Goal: Check status: Check status

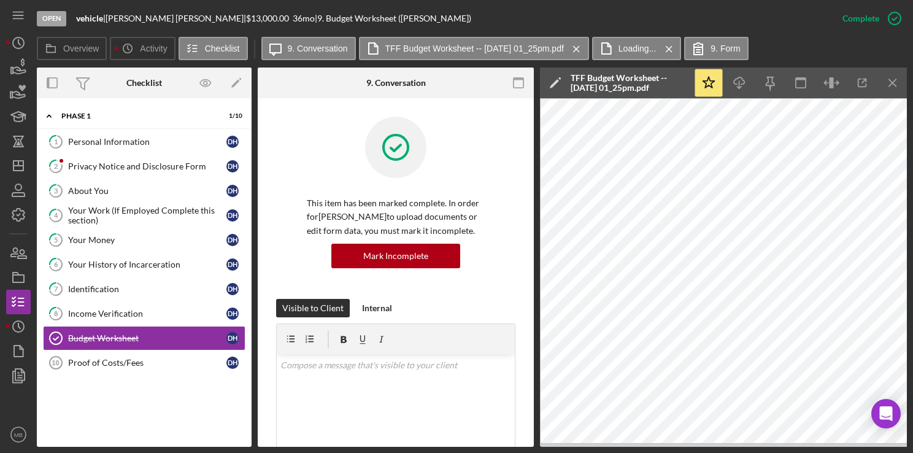
scroll to position [346, 0]
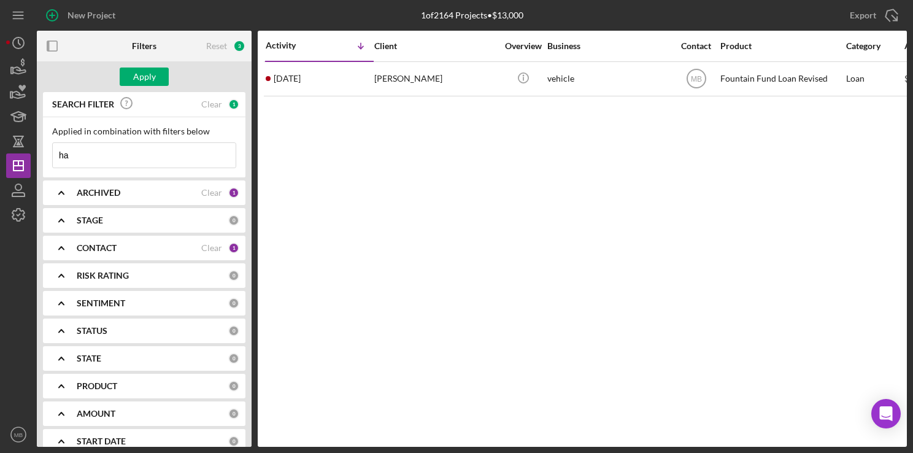
type input "h"
click at [111, 151] on input at bounding box center [144, 155] width 183 height 25
click at [190, 153] on input at bounding box center [144, 155] width 183 height 25
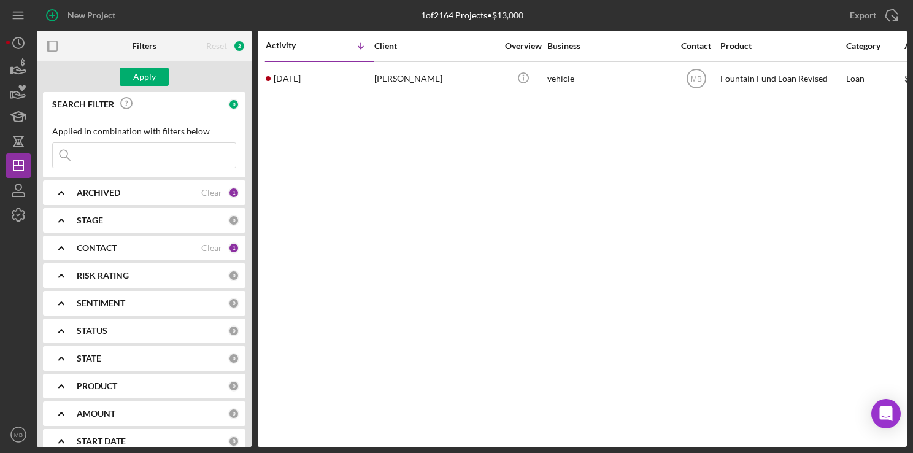
click at [190, 153] on input at bounding box center [144, 155] width 183 height 25
click at [185, 155] on input at bounding box center [144, 155] width 183 height 25
click at [117, 150] on input at bounding box center [144, 155] width 183 height 25
click at [197, 158] on input at bounding box center [144, 155] width 183 height 25
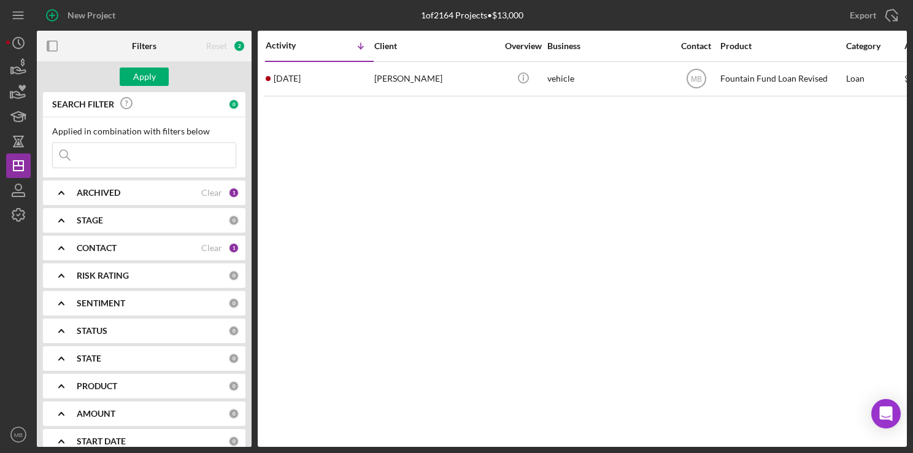
click at [169, 148] on input at bounding box center [144, 155] width 183 height 25
click at [169, 158] on input at bounding box center [144, 155] width 183 height 25
click at [172, 155] on input at bounding box center [144, 155] width 183 height 25
click at [277, 153] on div "Activity Icon/Table Sort Arrow Client Overview Business Contact Product Categor…" at bounding box center [583, 239] width 650 height 416
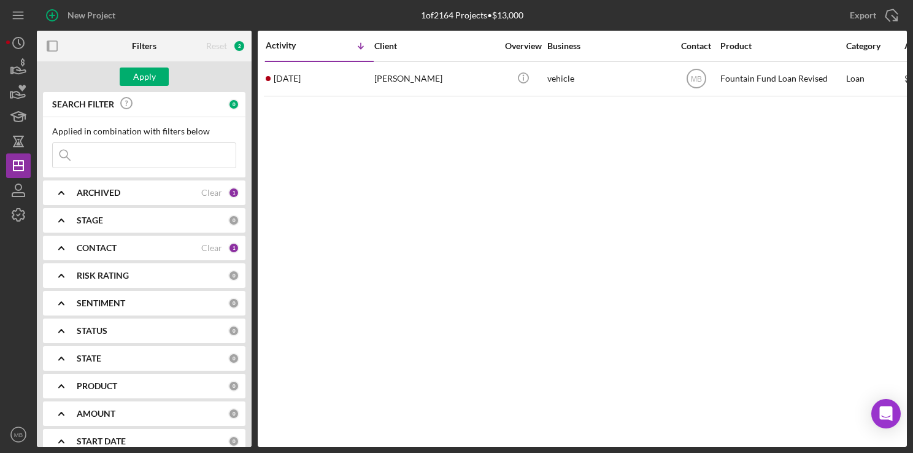
click at [277, 153] on div "Activity Icon/Table Sort Arrow Client Overview Business Contact Product Categor…" at bounding box center [583, 239] width 650 height 416
click at [150, 161] on input at bounding box center [144, 155] width 183 height 25
type input "[PERSON_NAME]"
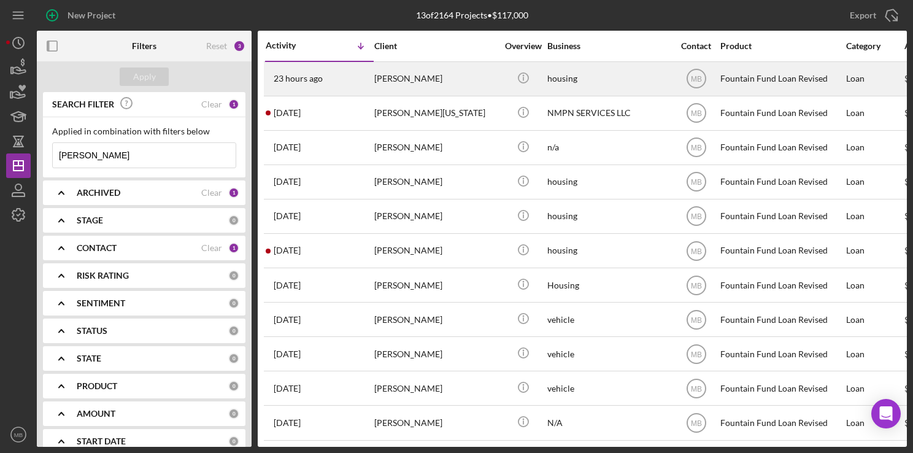
click at [346, 76] on div "23 hours ago [PERSON_NAME]" at bounding box center [319, 79] width 107 height 33
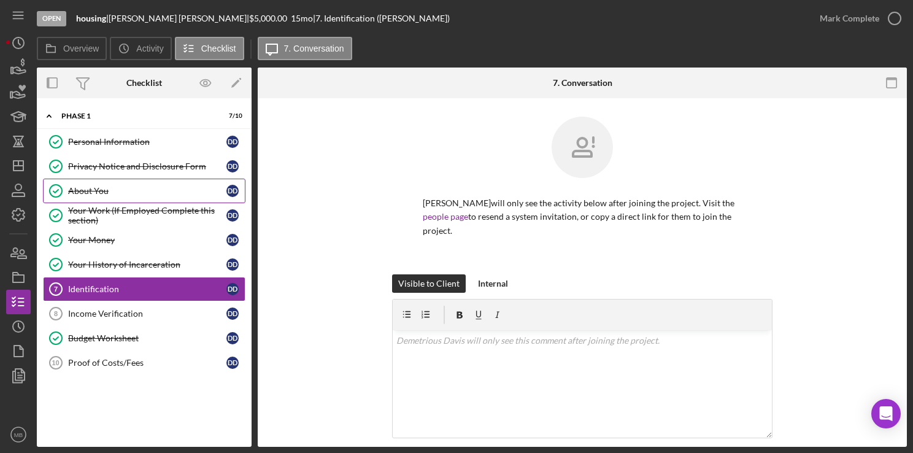
click at [144, 186] on div "About You" at bounding box center [147, 191] width 158 height 10
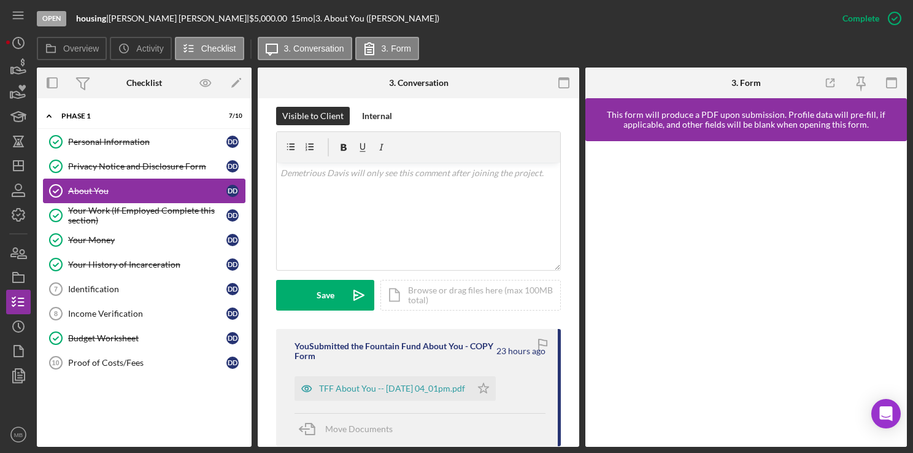
scroll to position [187, 0]
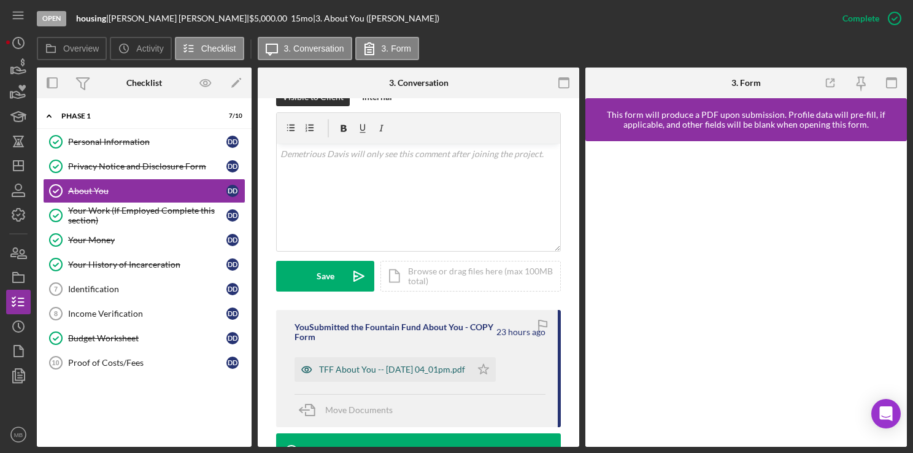
click at [433, 382] on div "TFF About You -- [DATE] 04_01pm.pdf" at bounding box center [383, 369] width 177 height 25
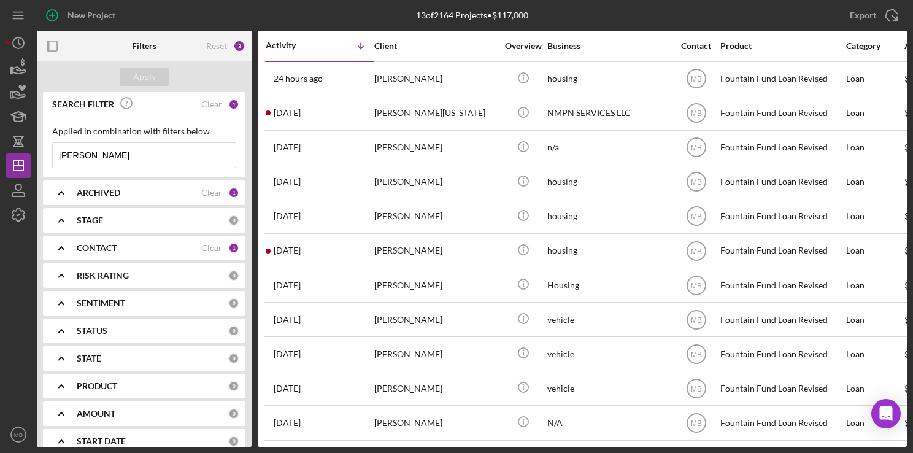
click at [140, 161] on input "[PERSON_NAME]" at bounding box center [144, 155] width 183 height 25
type input "d"
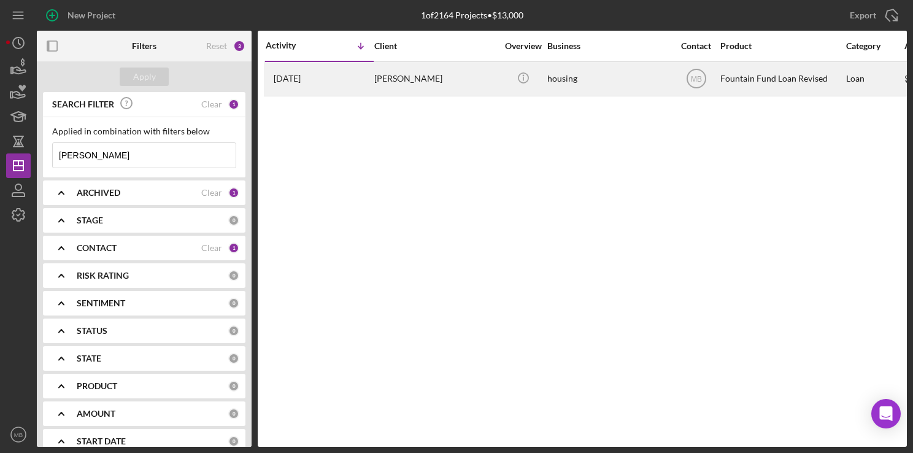
type input "[PERSON_NAME]"
click at [395, 77] on div "[PERSON_NAME]" at bounding box center [435, 79] width 123 height 33
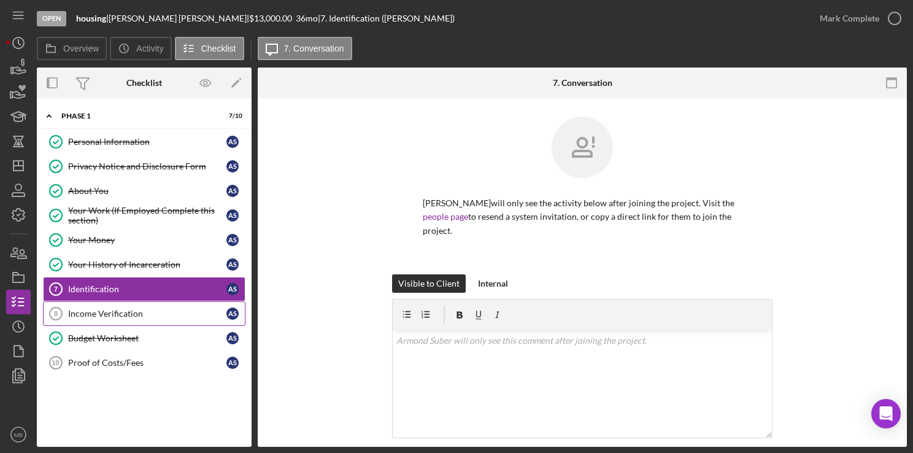
click at [147, 302] on link "Income Verification 8 Income Verification A S" at bounding box center [144, 313] width 203 height 25
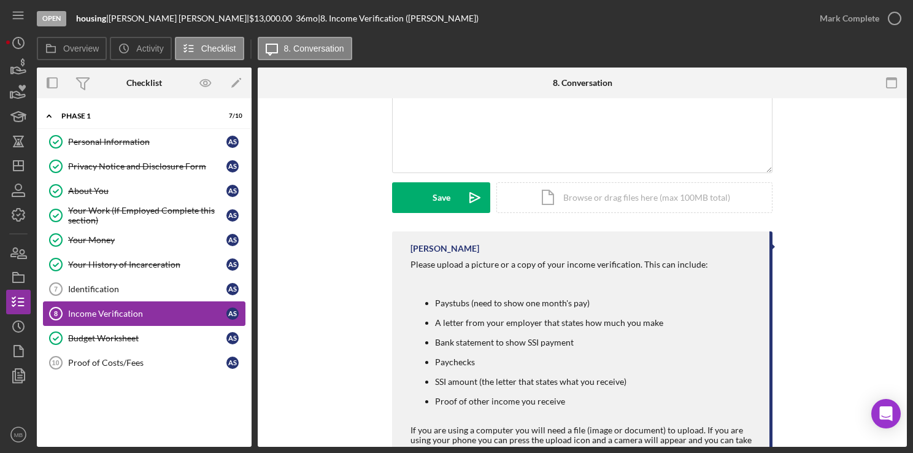
scroll to position [322, 0]
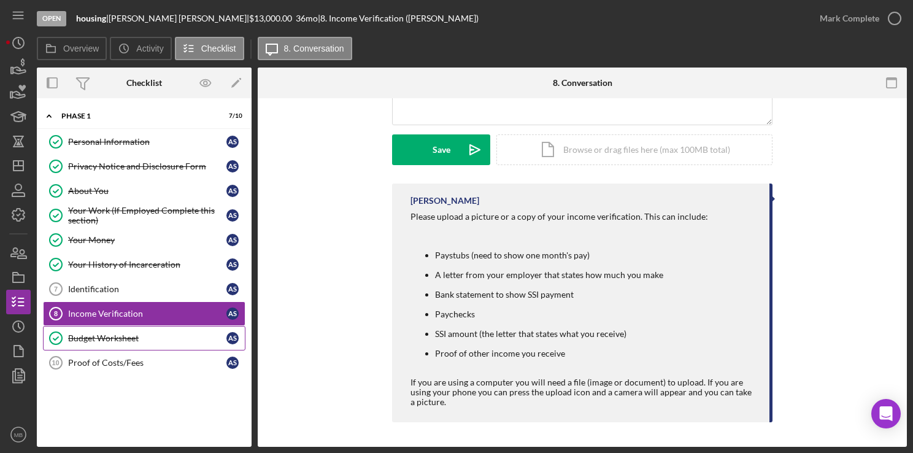
click at [126, 333] on div "Budget Worksheet" at bounding box center [147, 338] width 158 height 10
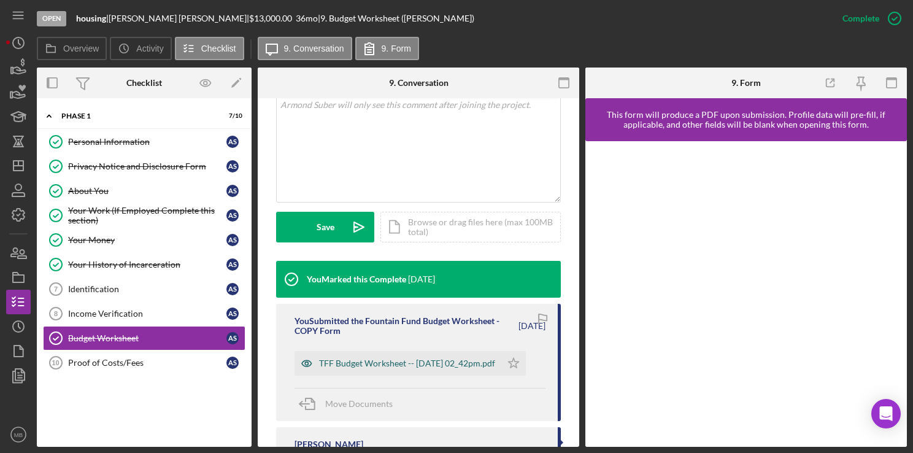
click at [413, 368] on div "TFF Budget Worksheet -- [DATE] 02_42pm.pdf" at bounding box center [407, 364] width 176 height 10
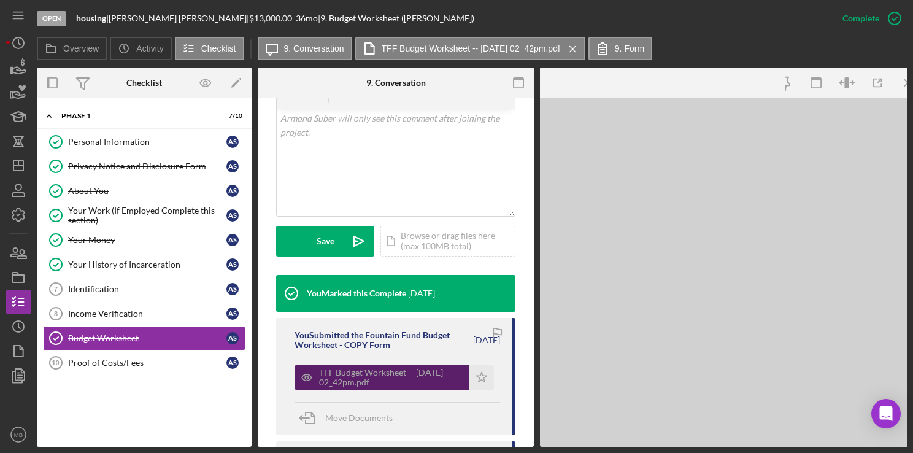
scroll to position [250, 0]
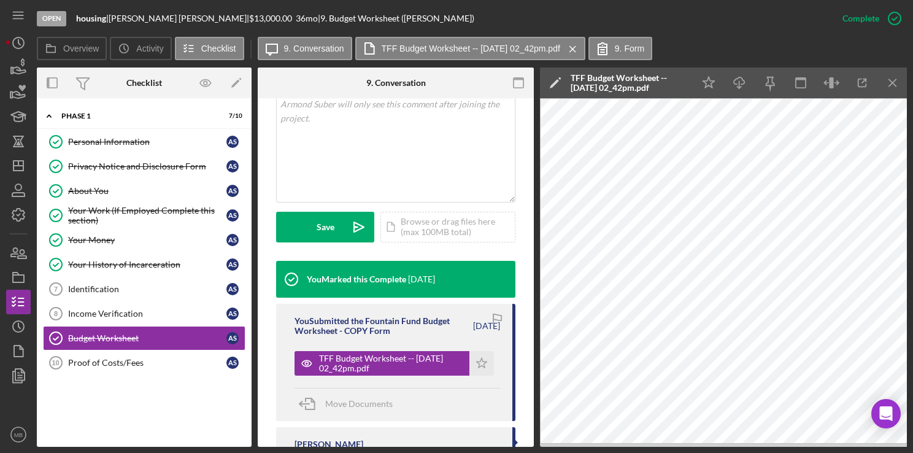
click at [824, 50] on div "Overview Icon/History Activity Checklist Icon/Message 9. Conversation TFF Budge…" at bounding box center [472, 49] width 871 height 25
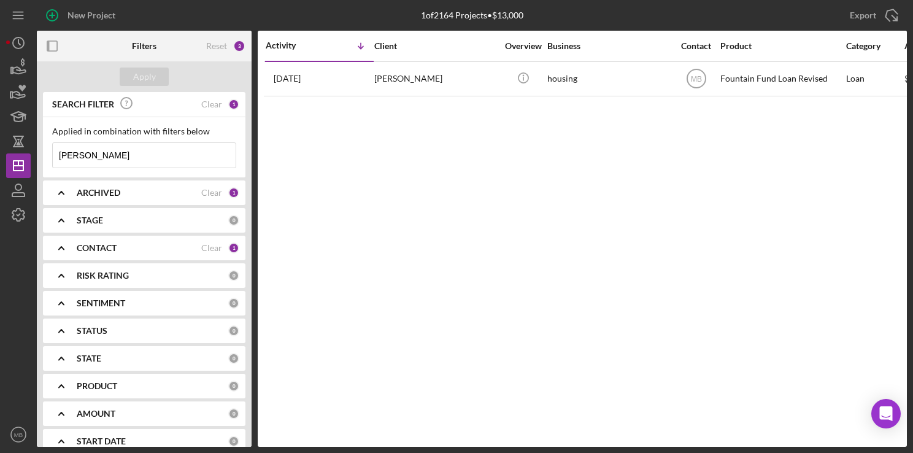
click at [109, 156] on input "[PERSON_NAME]" at bounding box center [144, 155] width 183 height 25
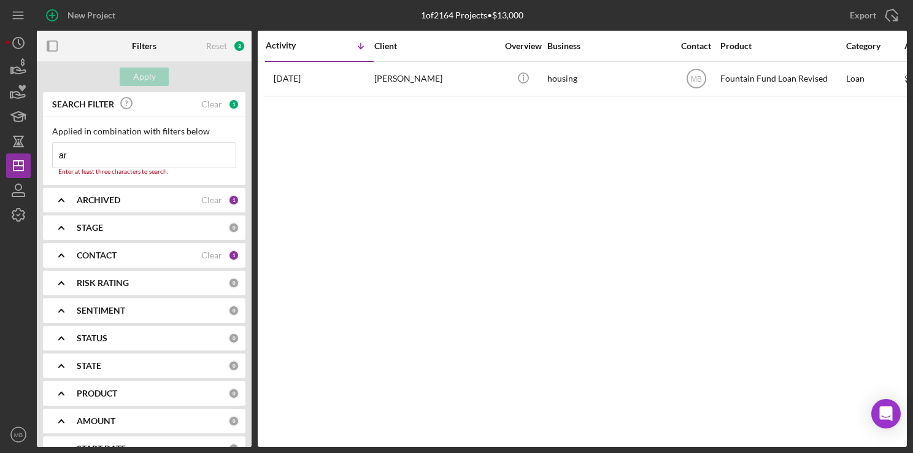
type input "a"
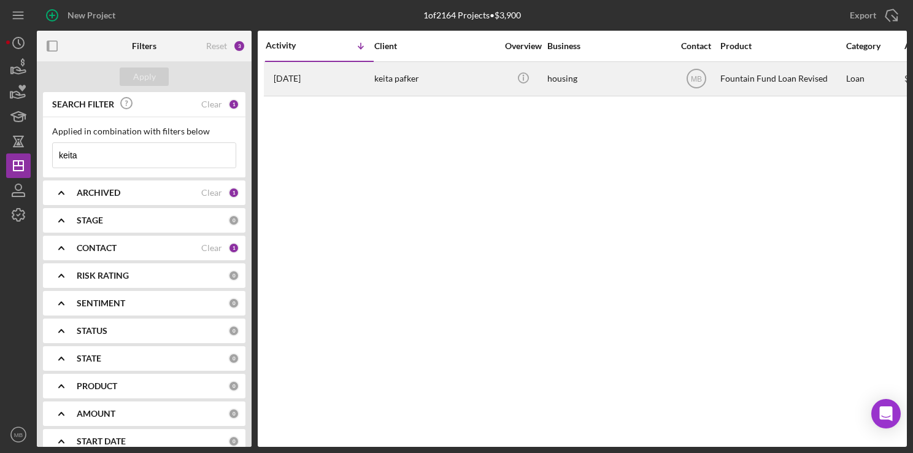
type input "keita"
click at [344, 74] on div "[DATE] [PERSON_NAME]" at bounding box center [319, 79] width 107 height 33
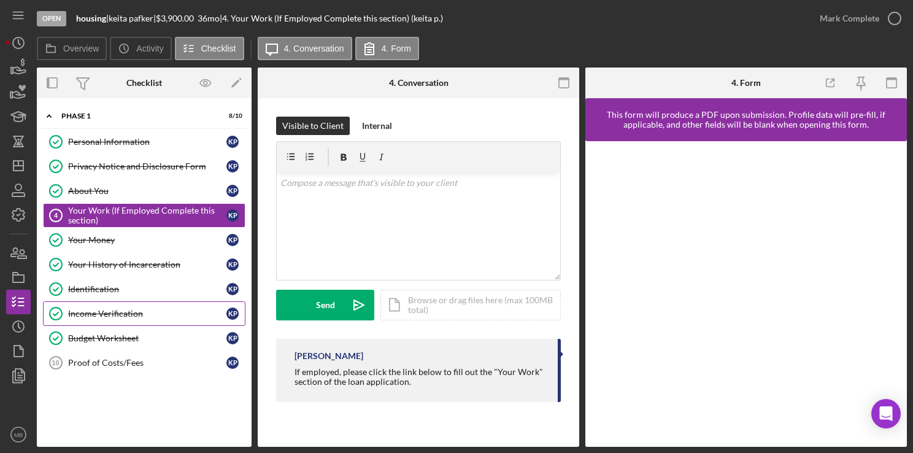
click at [155, 306] on link "Income Verification Income Verification k p" at bounding box center [144, 313] width 203 height 25
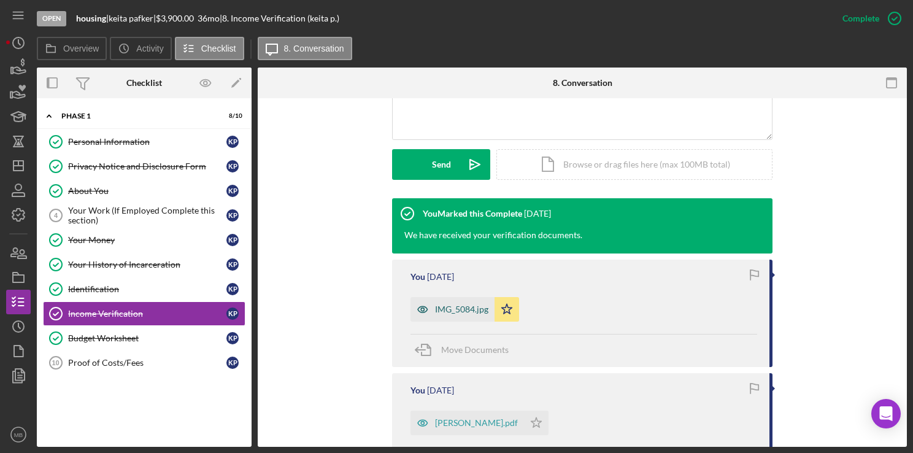
click at [444, 311] on div "IMG_5084.jpg" at bounding box center [461, 309] width 53 height 10
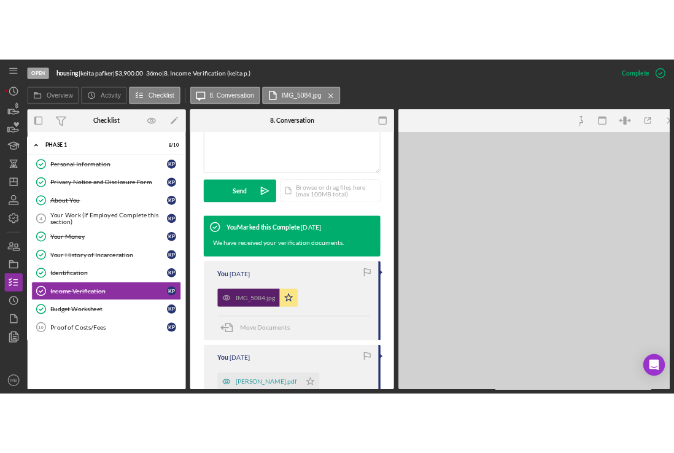
scroll to position [324, 0]
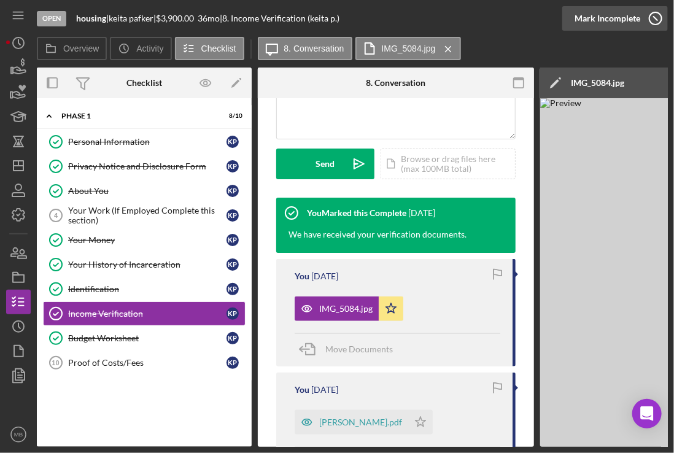
click at [656, 16] on icon "button" at bounding box center [655, 18] width 31 height 31
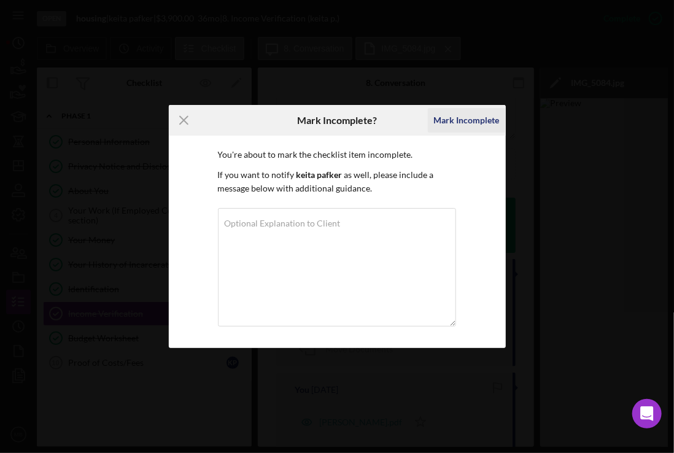
click at [479, 117] on div "Mark Incomplete" at bounding box center [467, 120] width 66 height 25
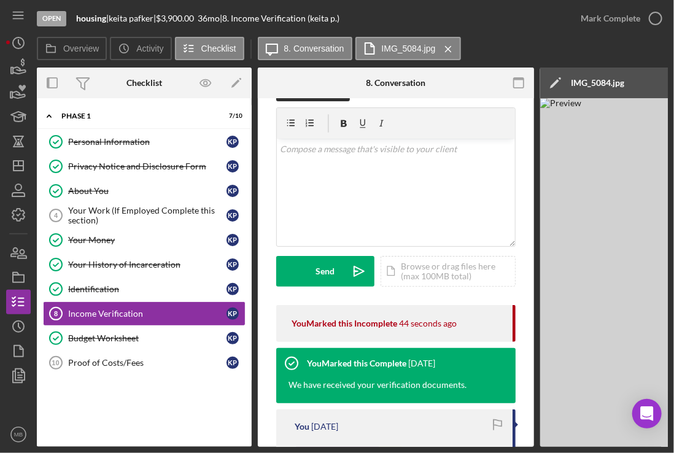
scroll to position [25, 0]
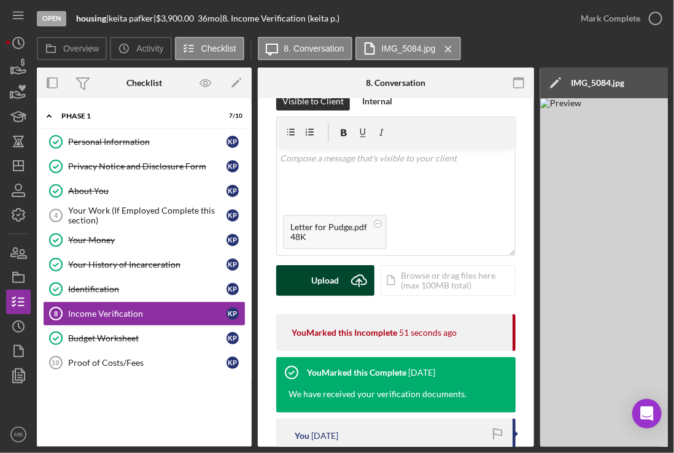
click at [324, 272] on div "Upload" at bounding box center [326, 280] width 28 height 31
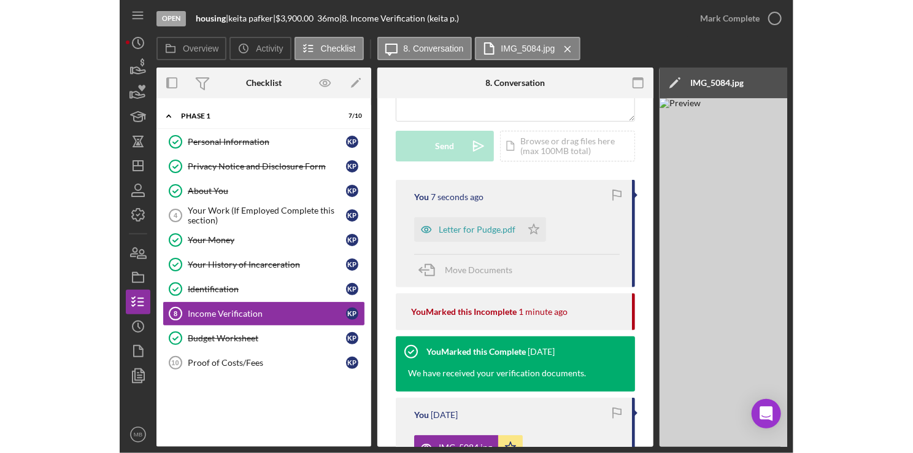
scroll to position [172, 0]
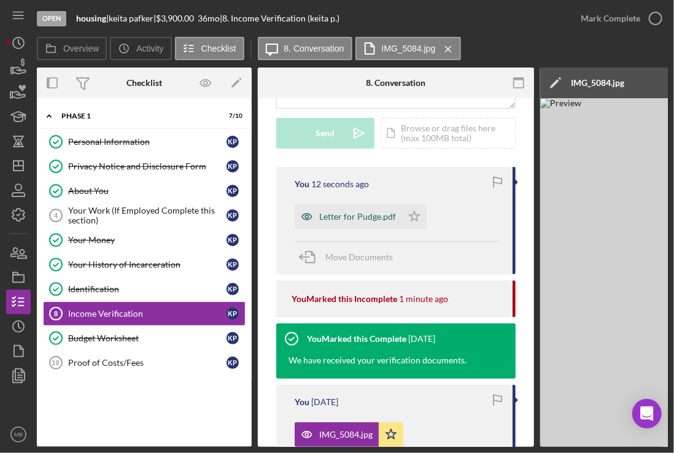
click at [365, 217] on div "Letter for Pudge.pdf" at bounding box center [357, 217] width 77 height 10
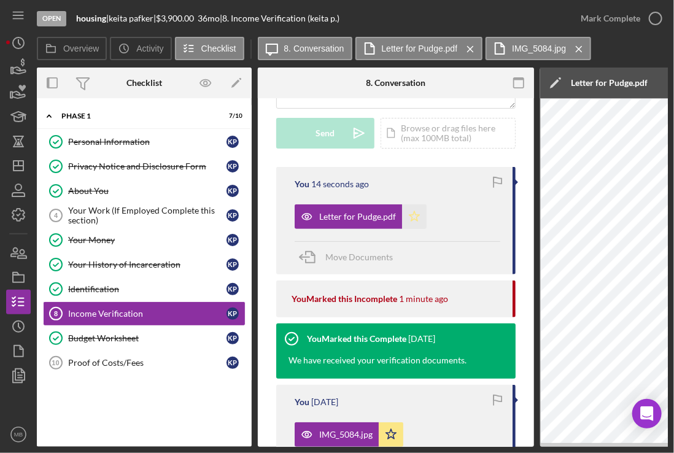
click at [409, 217] on icon "Icon/Star" at bounding box center [414, 216] width 25 height 25
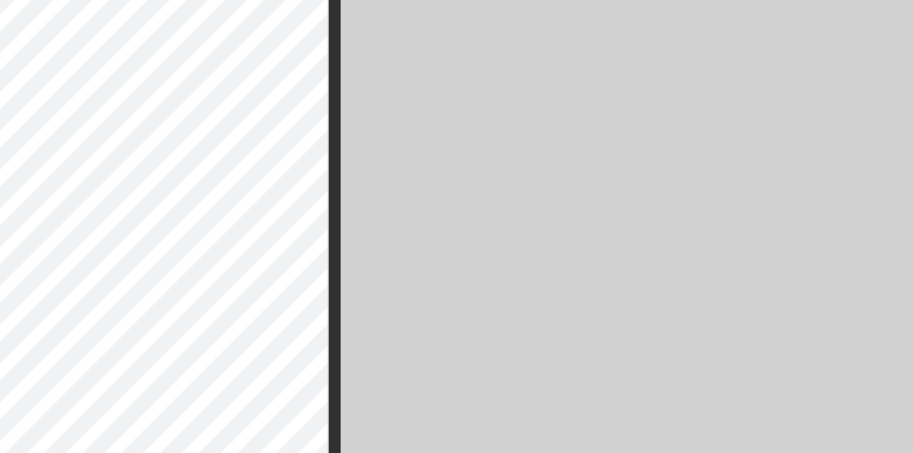
scroll to position [0, 375]
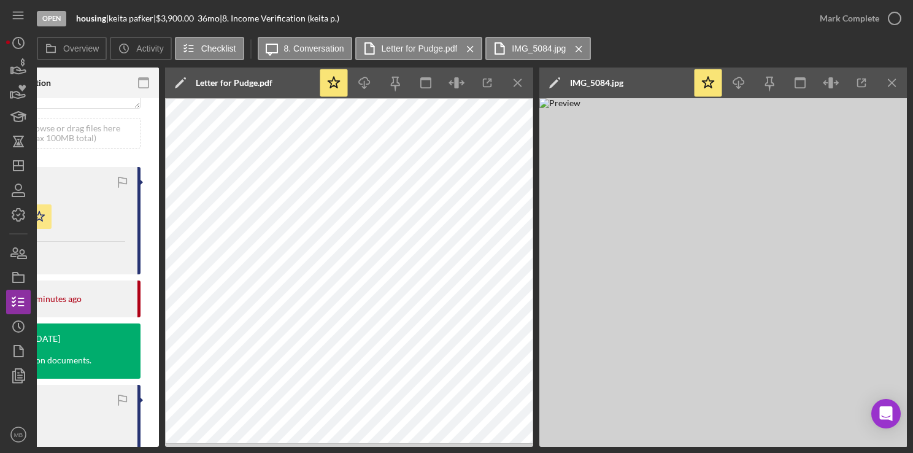
click at [835, 127] on img at bounding box center [724, 272] width 368 height 349
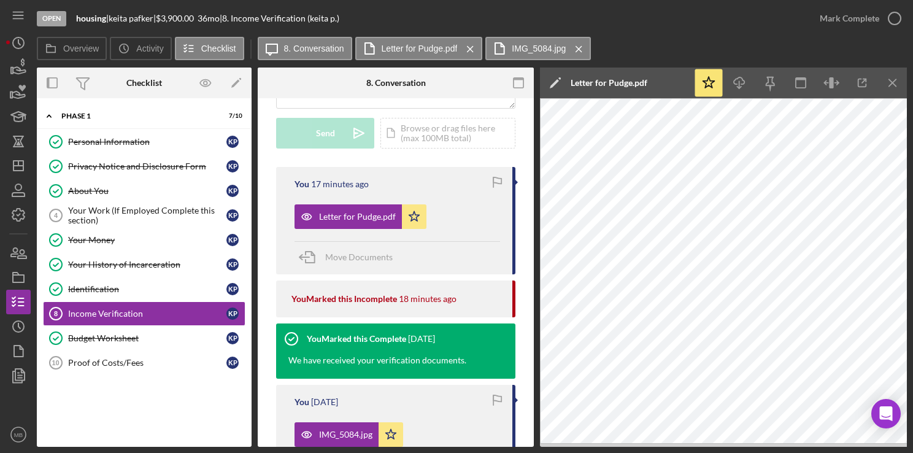
scroll to position [0, 0]
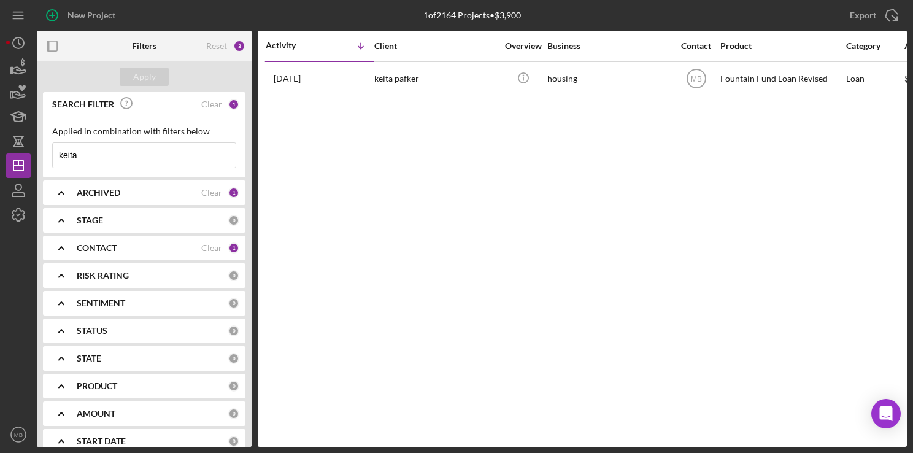
click at [176, 152] on input "keita" at bounding box center [144, 155] width 183 height 25
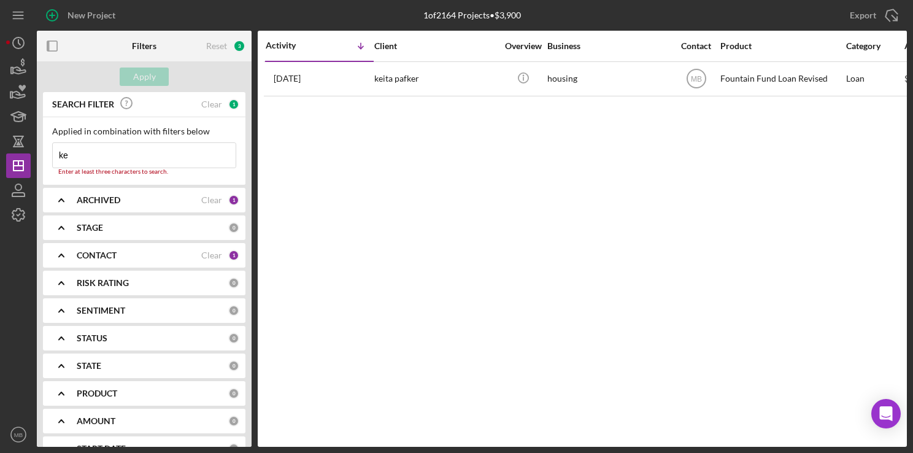
type input "k"
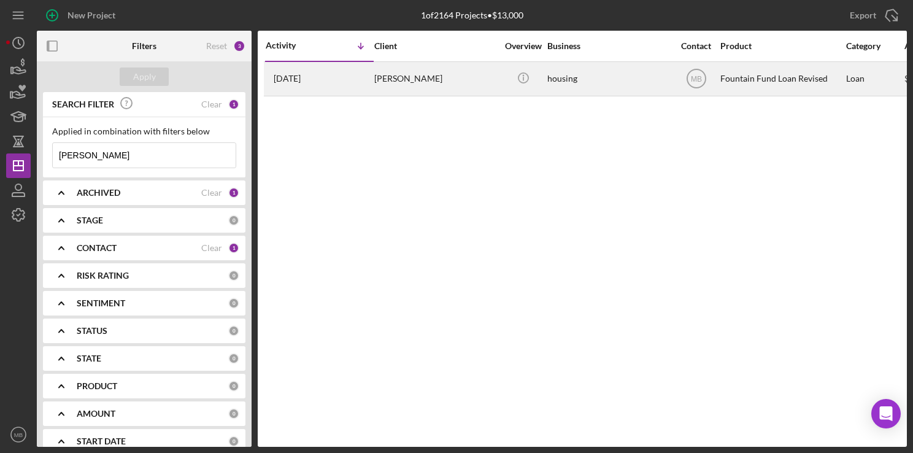
type input "suber"
click at [374, 74] on td "[PERSON_NAME]" at bounding box center [437, 78] width 126 height 34
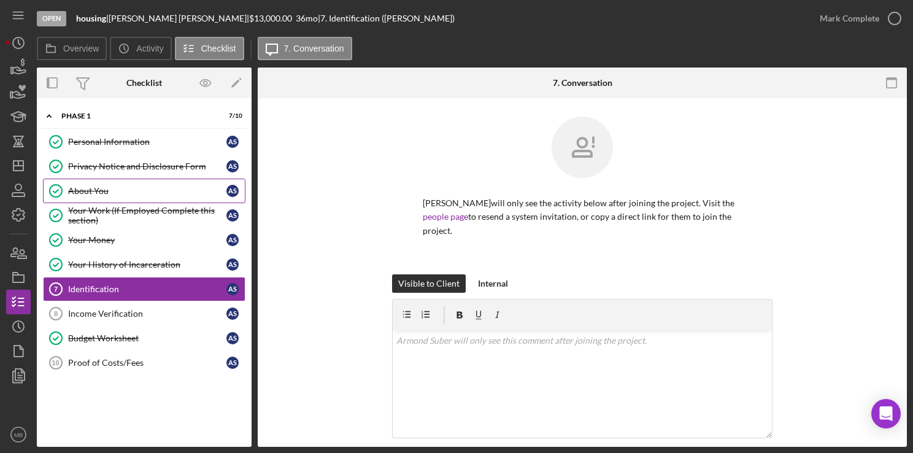
click at [111, 191] on div "About You" at bounding box center [147, 191] width 158 height 10
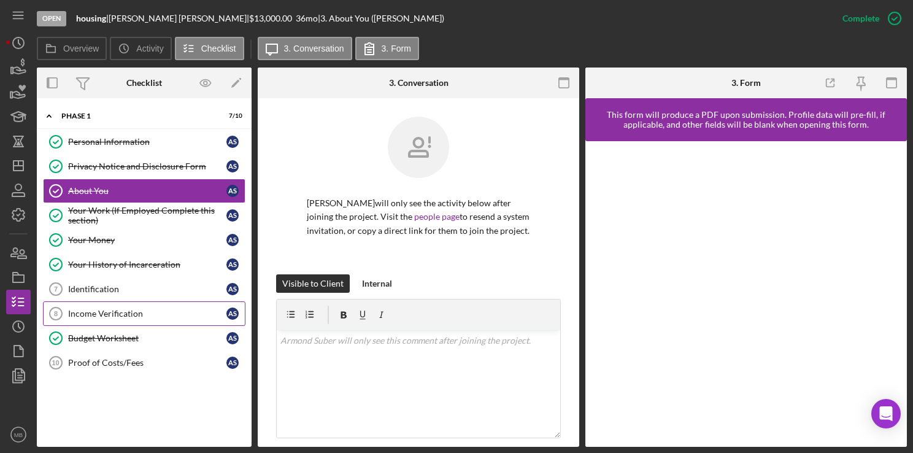
click at [111, 311] on div "Income Verification" at bounding box center [147, 314] width 158 height 10
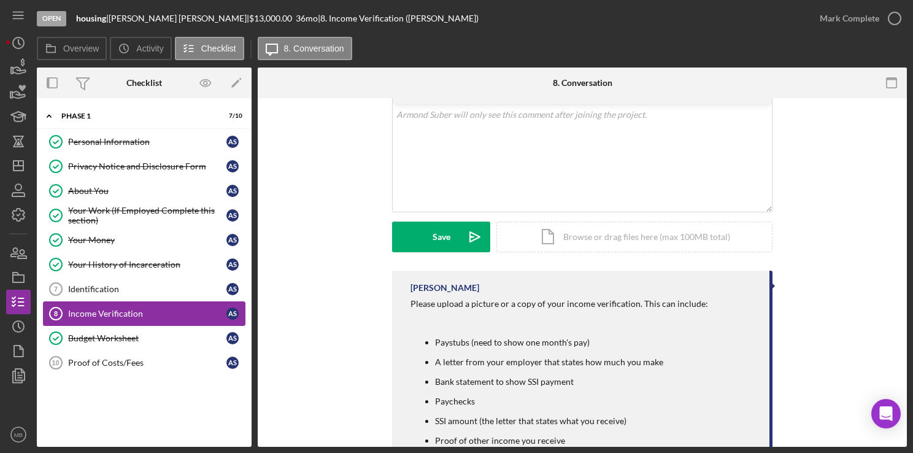
scroll to position [227, 0]
click at [167, 328] on link "Budget Worksheet Budget Worksheet A S" at bounding box center [144, 338] width 203 height 25
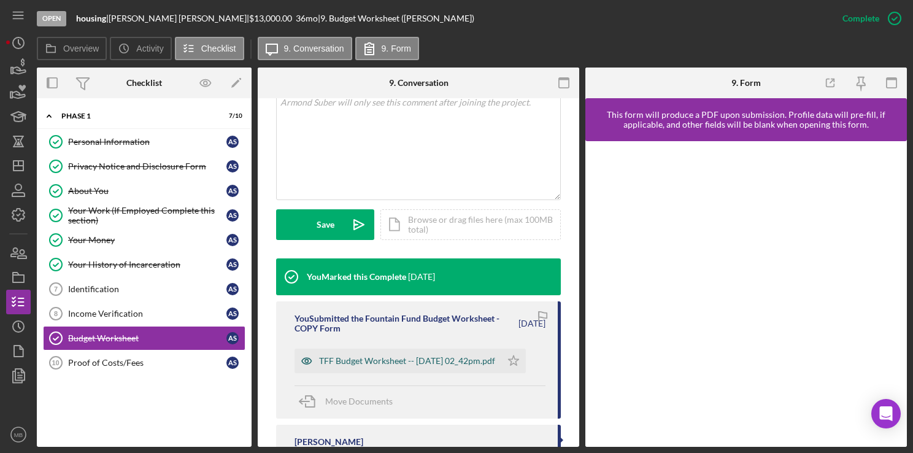
click at [403, 366] on div "TFF Budget Worksheet -- [DATE] 02_42pm.pdf" at bounding box center [407, 361] width 176 height 10
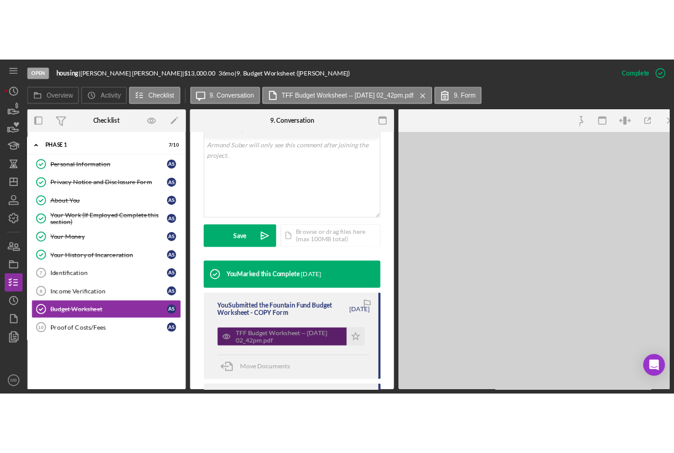
scroll to position [252, 0]
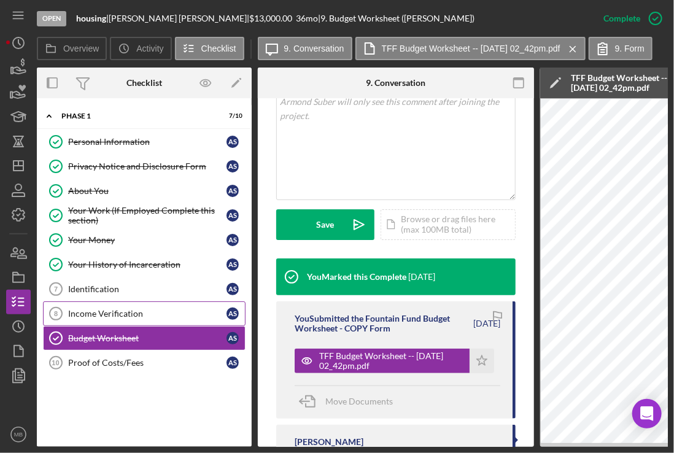
click at [174, 309] on div "Income Verification" at bounding box center [147, 314] width 158 height 10
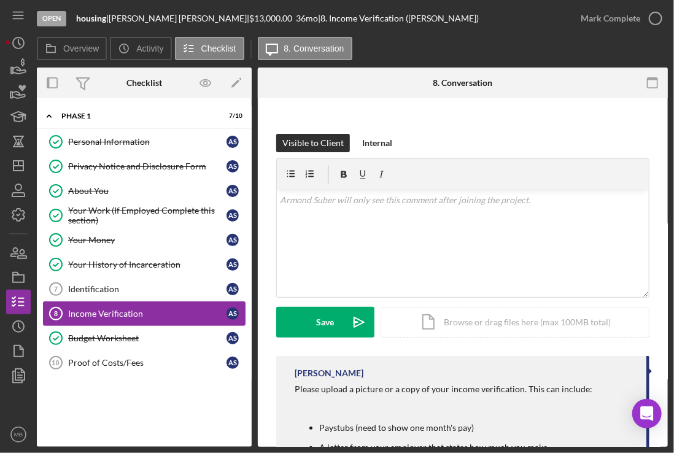
scroll to position [141, 0]
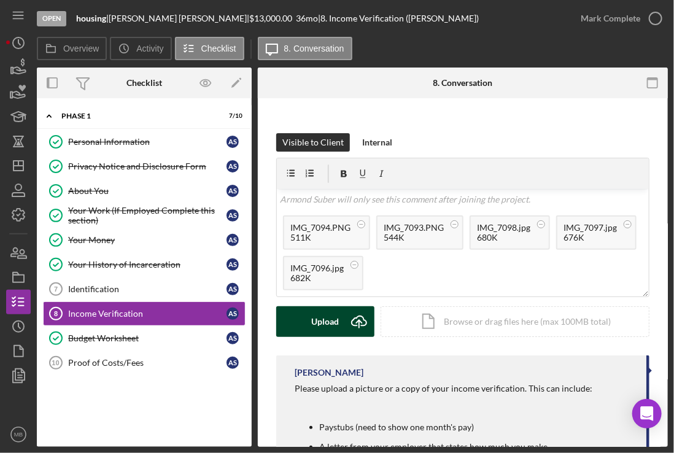
click at [343, 319] on button "Upload Icon/Upload" at bounding box center [325, 321] width 98 height 31
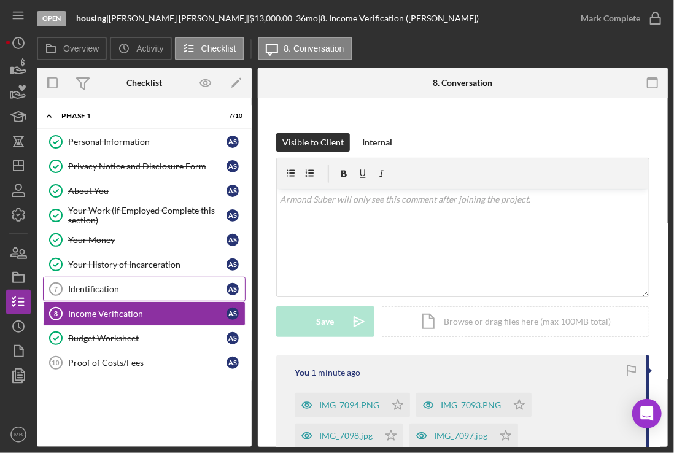
click at [180, 279] on link "Identification 7 Identification A S" at bounding box center [144, 289] width 203 height 25
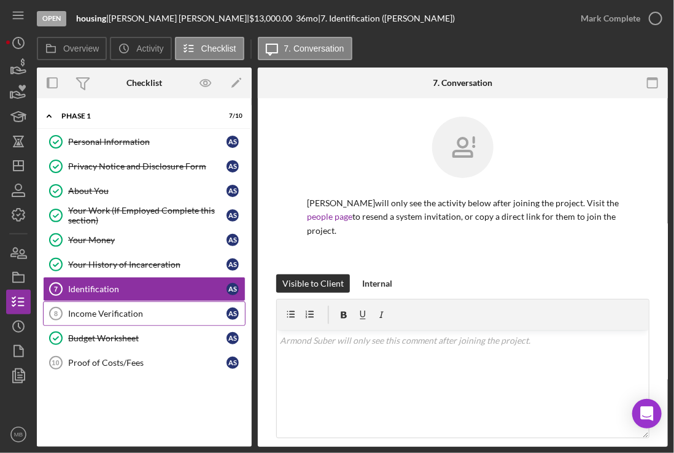
click at [182, 309] on div "Income Verification" at bounding box center [147, 314] width 158 height 10
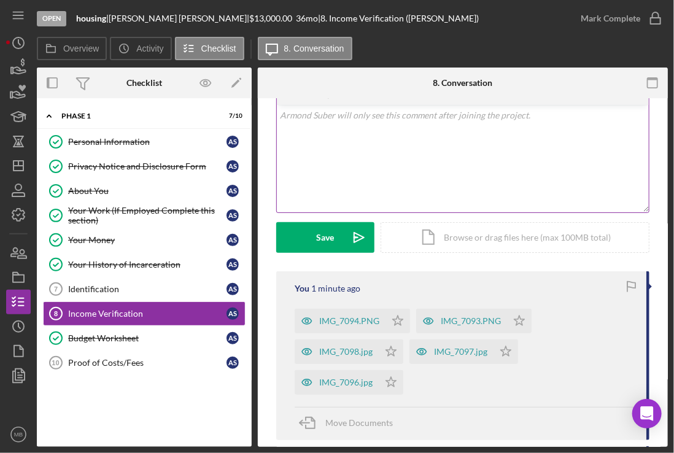
scroll to position [234, 0]
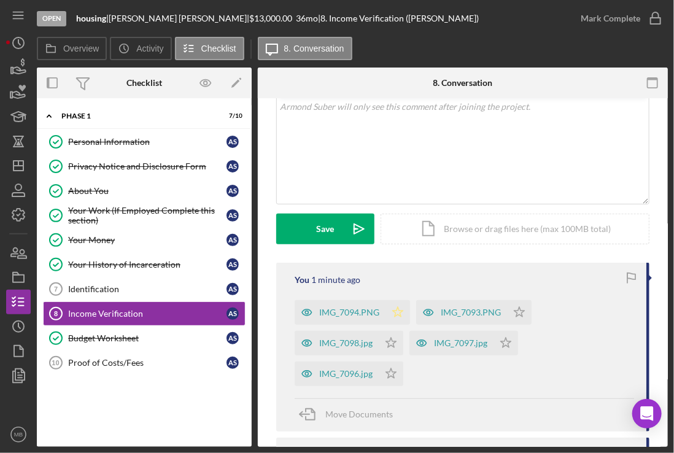
click at [394, 322] on icon "Icon/Star" at bounding box center [398, 312] width 25 height 25
click at [514, 317] on polygon "button" at bounding box center [519, 312] width 10 height 10
click at [400, 315] on polygon "button" at bounding box center [398, 312] width 10 height 10
click at [392, 378] on icon "Icon/Star" at bounding box center [391, 374] width 25 height 25
click at [523, 314] on icon "Icon/Star" at bounding box center [519, 312] width 25 height 25
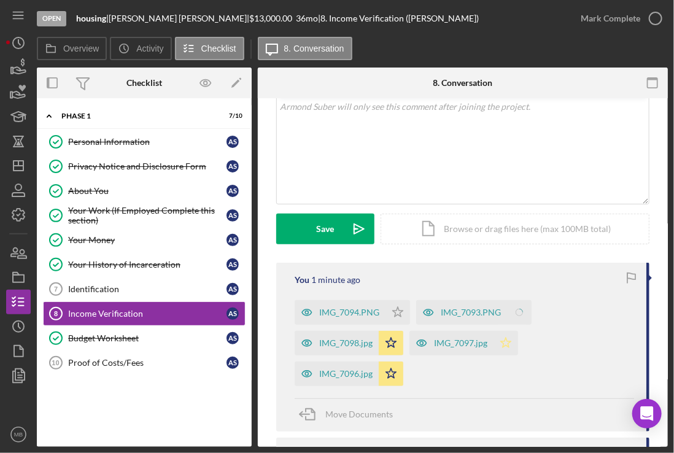
click at [510, 349] on icon "Icon/Star" at bounding box center [506, 343] width 25 height 25
click at [400, 319] on icon "Icon/Star" at bounding box center [398, 312] width 25 height 25
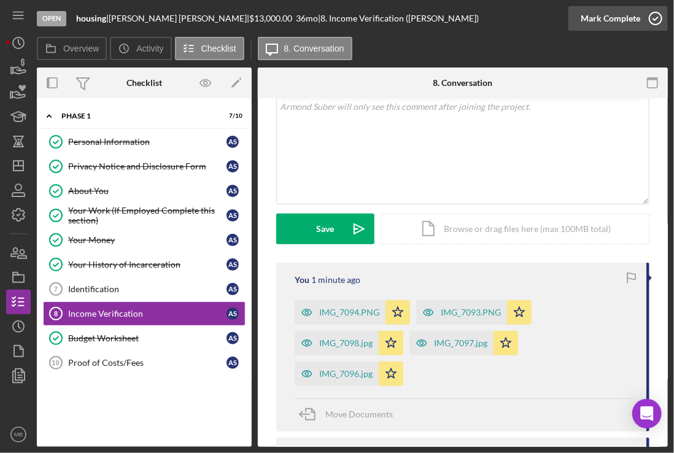
click at [654, 16] on icon "button" at bounding box center [655, 18] width 31 height 31
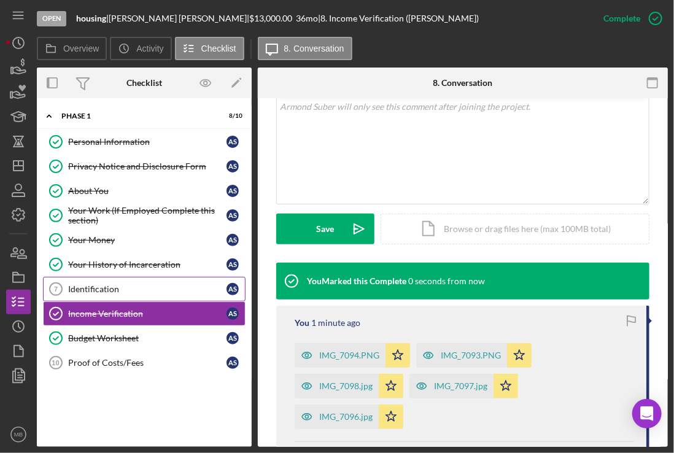
click at [99, 280] on link "Identification 7 Identification A S" at bounding box center [144, 289] width 203 height 25
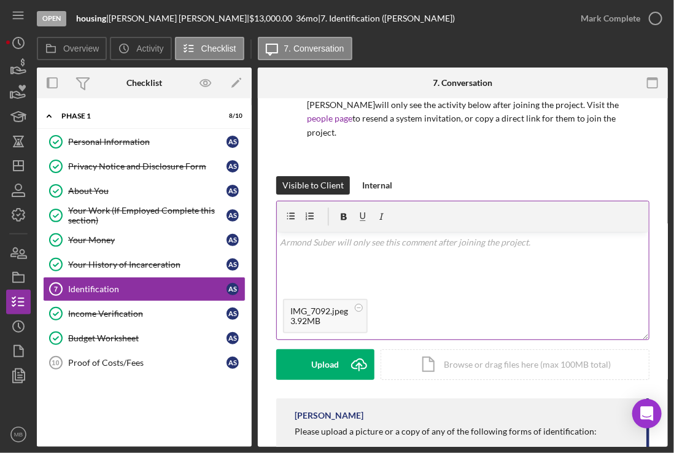
scroll to position [152, 0]
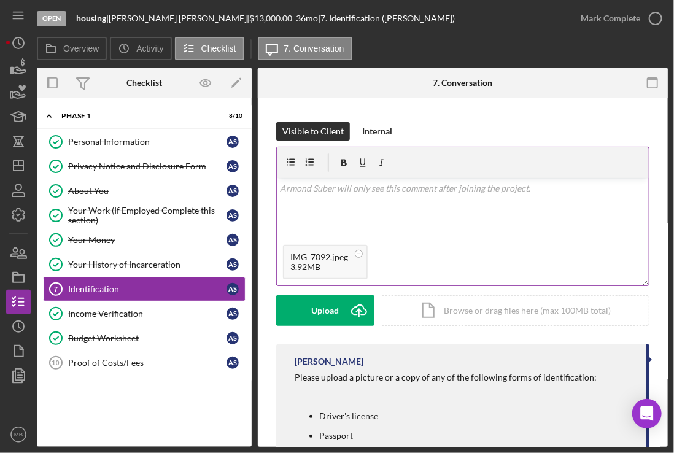
click at [335, 311] on div "Upload" at bounding box center [326, 310] width 28 height 31
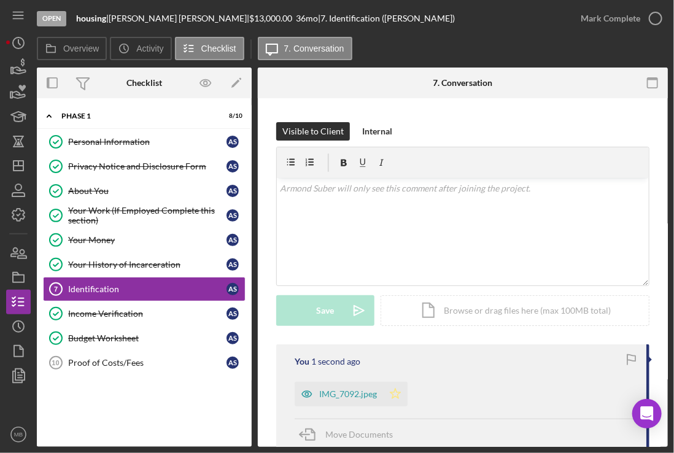
click at [397, 390] on icon "Icon/Star" at bounding box center [395, 394] width 25 height 25
click at [651, 14] on icon "button" at bounding box center [655, 18] width 31 height 31
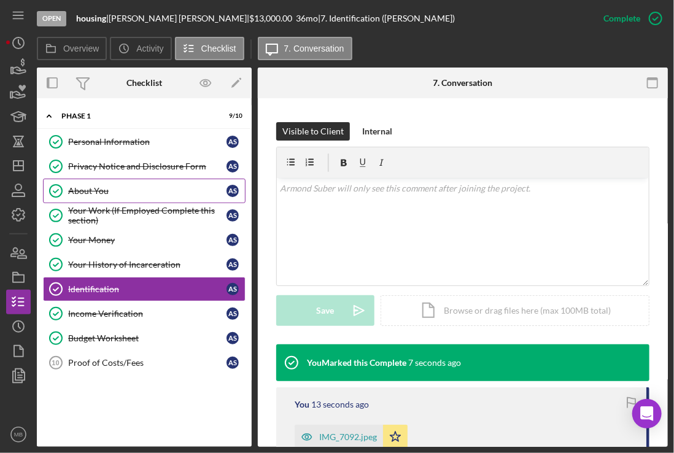
click at [129, 186] on div "About You" at bounding box center [147, 191] width 158 height 10
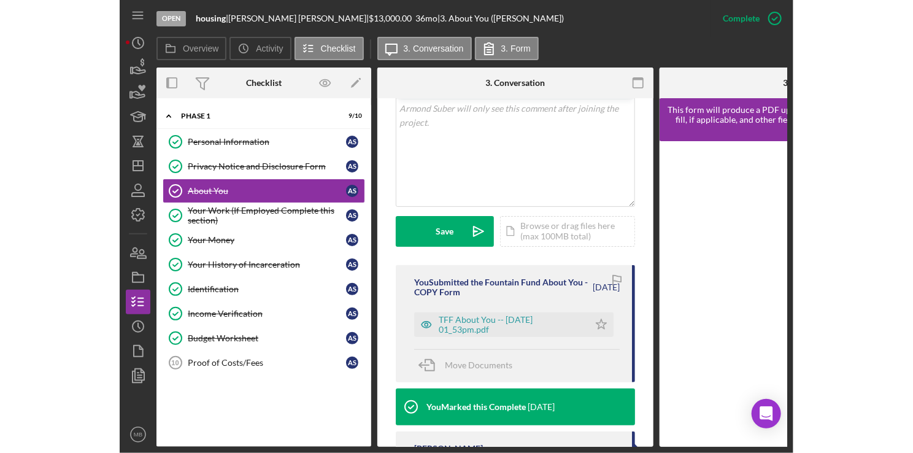
scroll to position [253, 0]
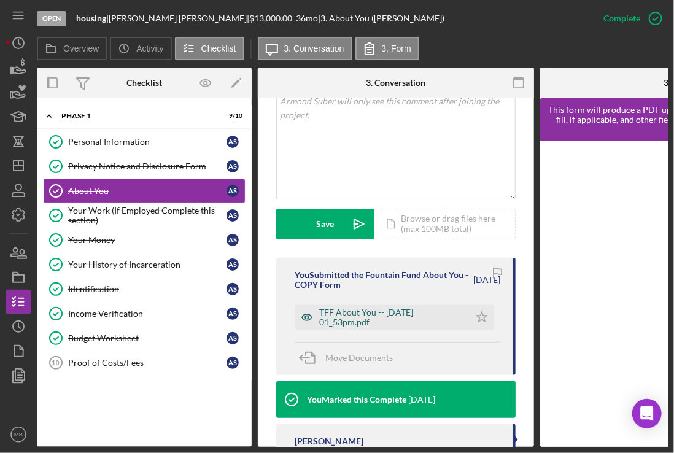
click at [405, 320] on div "TFF About You -- 2025-08-25 01_53pm.pdf" at bounding box center [391, 318] width 144 height 20
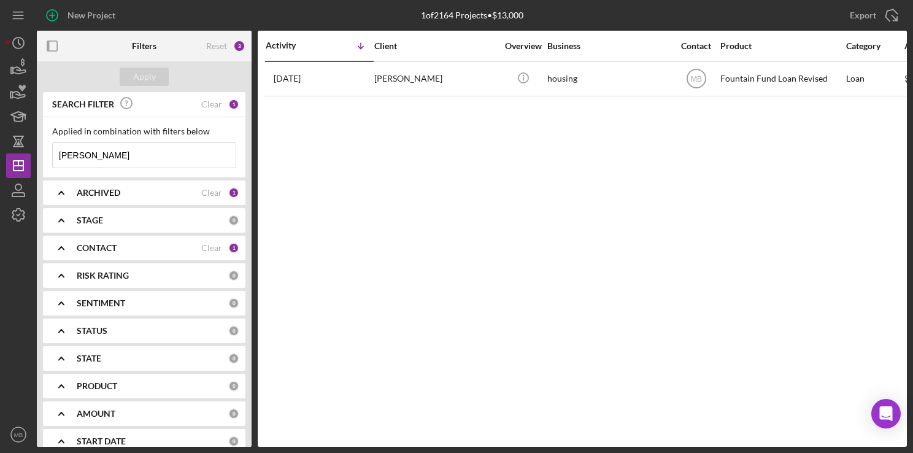
click at [151, 160] on input "suber" at bounding box center [144, 155] width 183 height 25
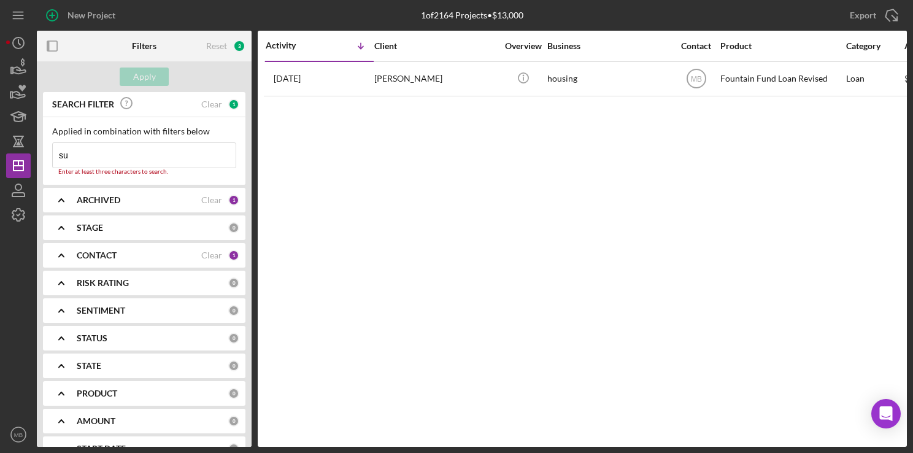
type input "s"
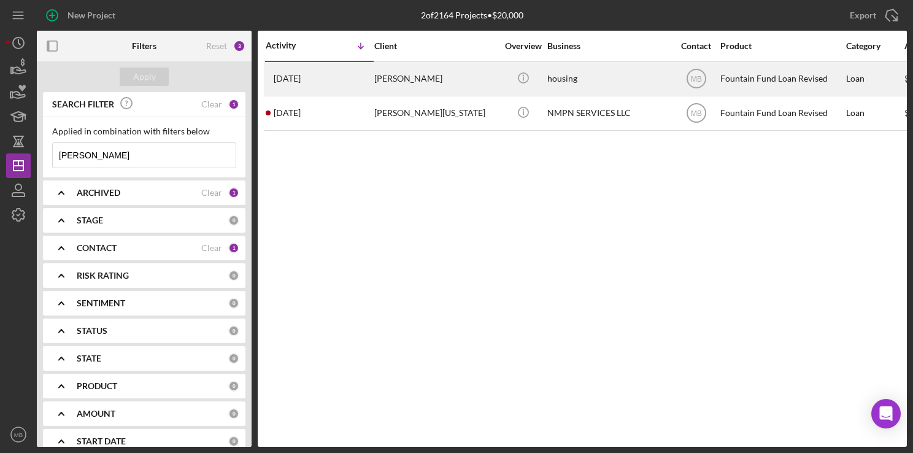
type input "[PERSON_NAME]"
click at [314, 73] on div "1 day ago Demetrious Davis" at bounding box center [319, 79] width 107 height 33
